Goal: Use online tool/utility: Utilize a website feature to perform a specific function

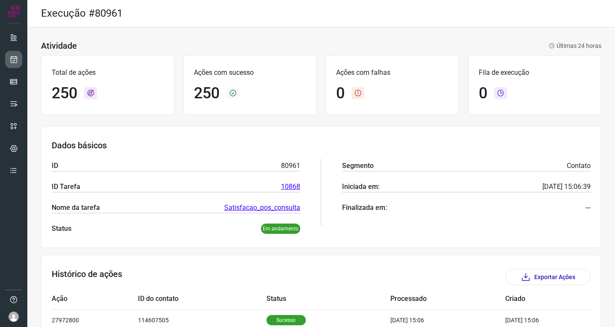
click at [15, 58] on icon at bounding box center [13, 59] width 9 height 9
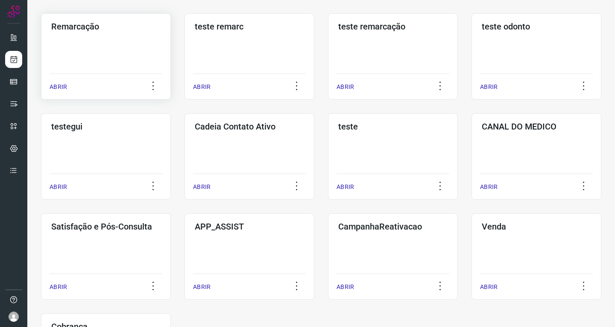
scroll to position [171, 0]
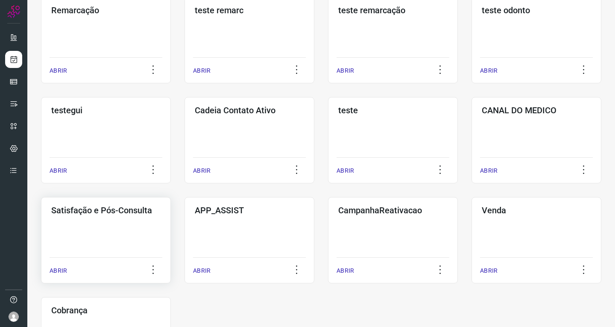
click at [185, 226] on div "Satisfação e Pós-Consulta ABRIR" at bounding box center [250, 240] width 130 height 86
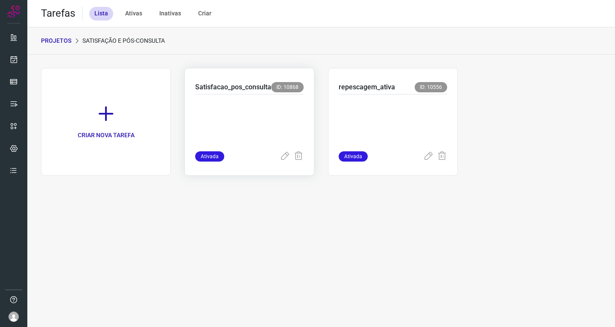
click at [272, 123] on p at bounding box center [249, 121] width 108 height 43
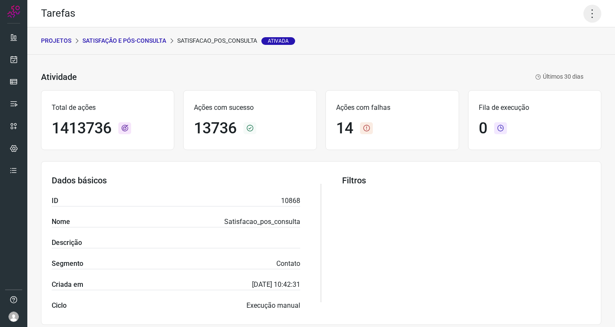
click at [588, 18] on icon at bounding box center [592, 14] width 18 height 18
click at [538, 58] on li "Executar" at bounding box center [556, 56] width 78 height 14
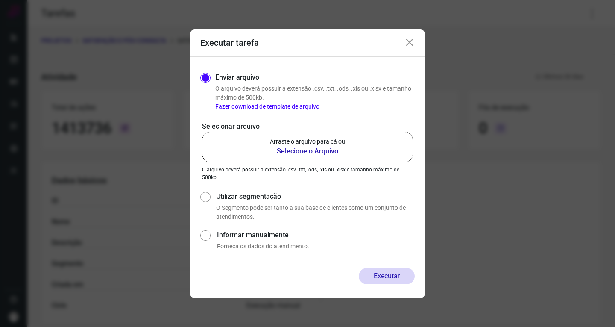
click at [338, 160] on label "Arraste o arquivo para cá ou Selecione o Arquivo" at bounding box center [307, 147] width 211 height 31
click at [0, 0] on input "Arraste o arquivo para cá ou Selecione o Arquivo" at bounding box center [0, 0] width 0 height 0
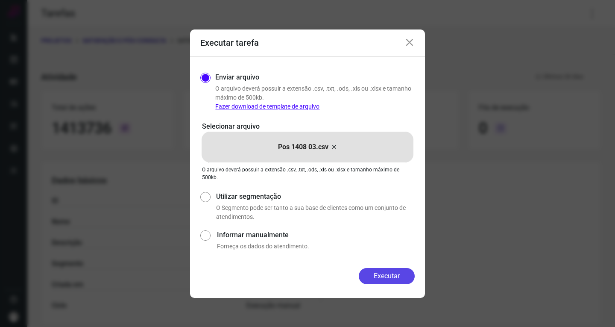
click at [386, 275] on button "Executar" at bounding box center [387, 276] width 56 height 16
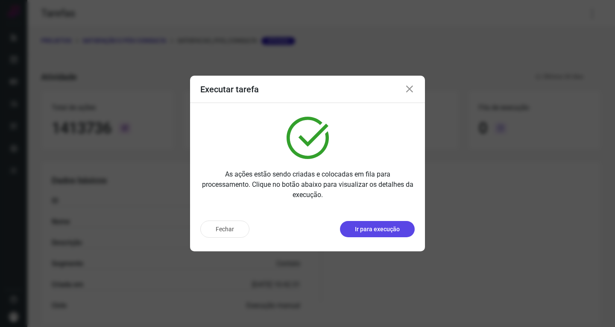
click at [382, 224] on button "Ir para execução" at bounding box center [377, 229] width 75 height 16
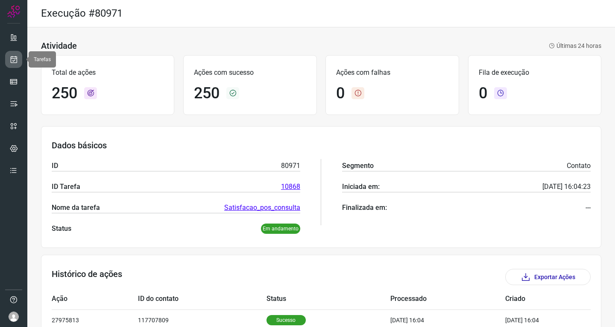
click at [17, 59] on icon at bounding box center [13, 59] width 9 height 9
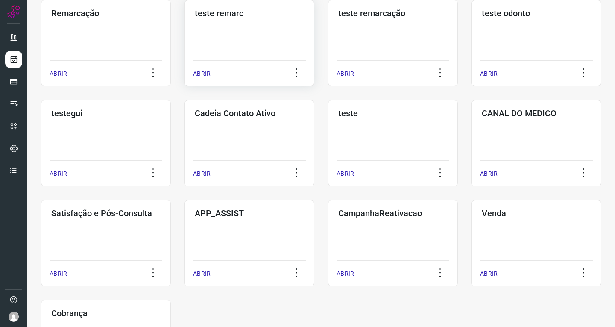
scroll to position [171, 0]
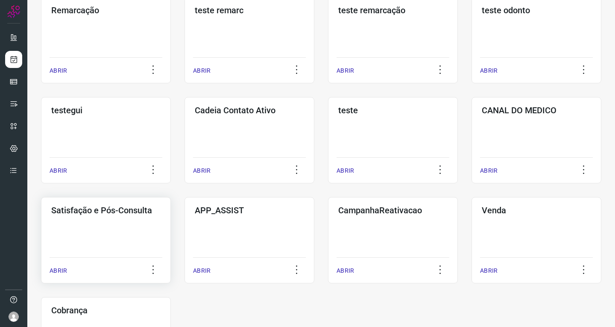
click at [185, 236] on div "Satisfação e Pós-Consulta ABRIR" at bounding box center [250, 240] width 130 height 86
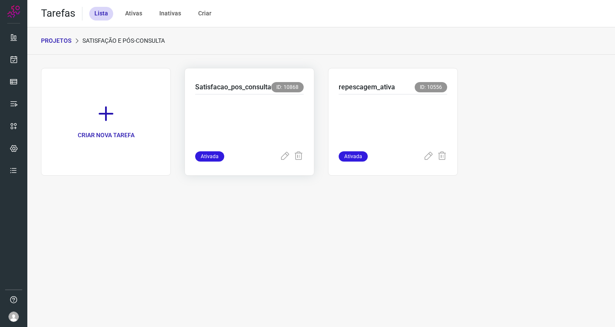
click at [281, 112] on p at bounding box center [249, 121] width 108 height 43
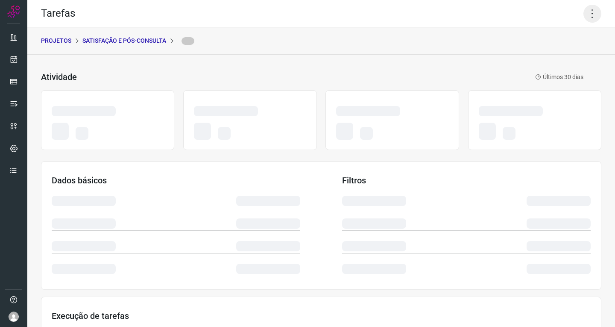
click at [589, 12] on icon at bounding box center [592, 14] width 18 height 18
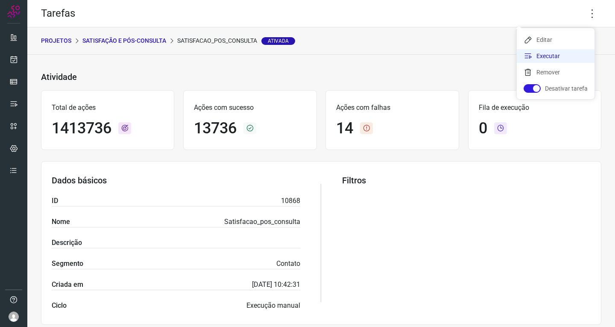
click at [539, 57] on li "Executar" at bounding box center [556, 56] width 78 height 14
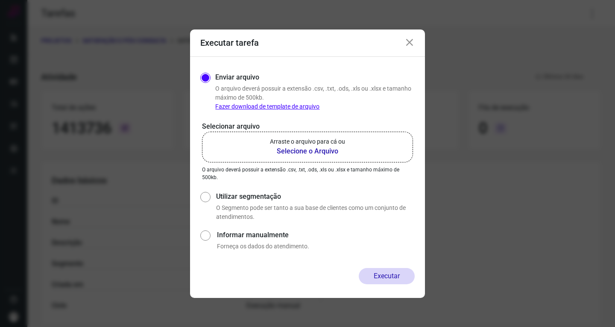
click at [339, 138] on p "Arraste o arquivo para cá ou" at bounding box center [307, 141] width 75 height 9
click at [0, 0] on input "Arraste o arquivo para cá ou Selecione o Arquivo" at bounding box center [0, 0] width 0 height 0
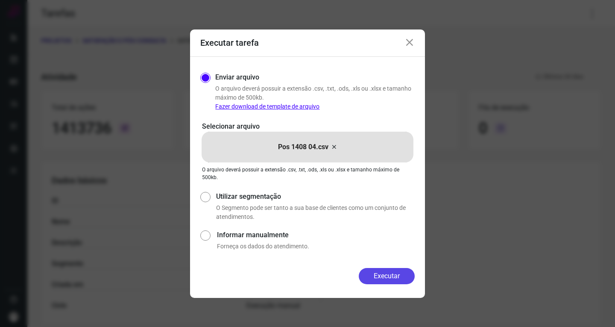
click at [371, 274] on button "Executar" at bounding box center [387, 276] width 56 height 16
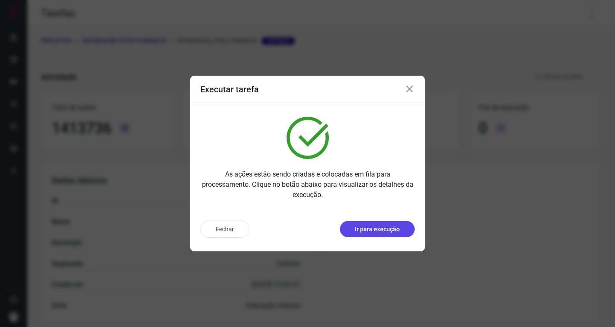
click at [390, 229] on p "Ir para execução" at bounding box center [377, 229] width 45 height 9
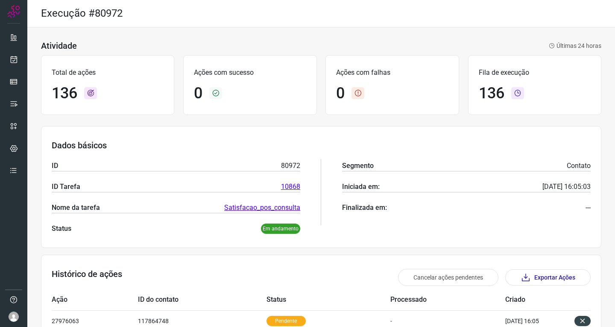
click at [319, 130] on div "Dados básicos ID 80972 ID Tarefa 10868 Nome da tarefa Satisfacao_pos_consulta S…" at bounding box center [321, 187] width 560 height 122
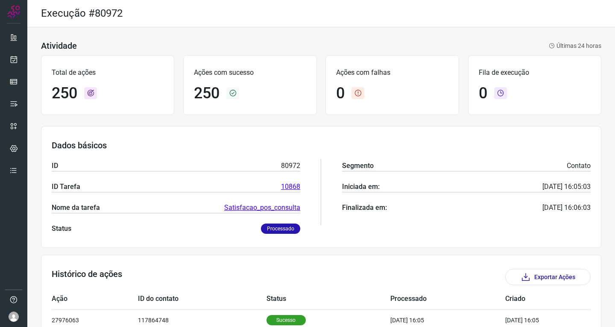
click at [279, 135] on div "Dados básicos ID 80972 ID Tarefa 10868 Nome da tarefa Satisfacao_pos_consulta S…" at bounding box center [321, 187] width 560 height 122
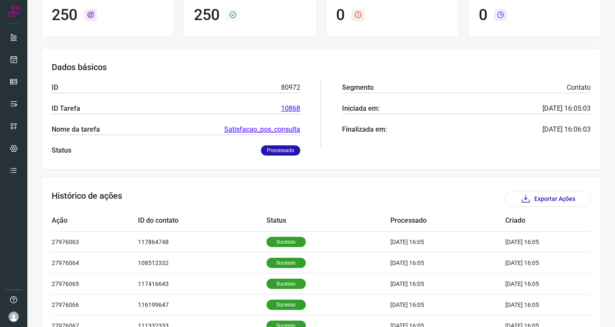
scroll to position [85, 0]
